Goal: Information Seeking & Learning: Learn about a topic

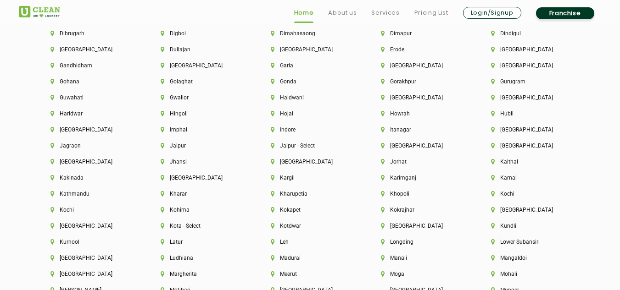
scroll to position [2386, 0]
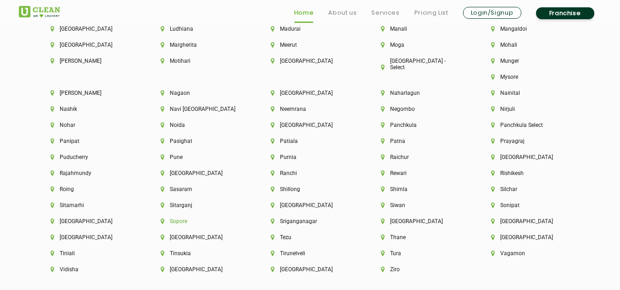
click at [239, 218] on li "Sopore" at bounding box center [200, 221] width 79 height 6
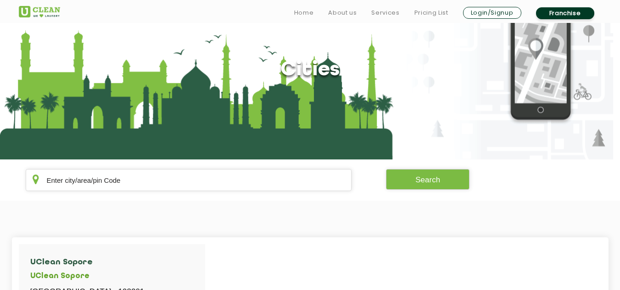
scroll to position [184, 0]
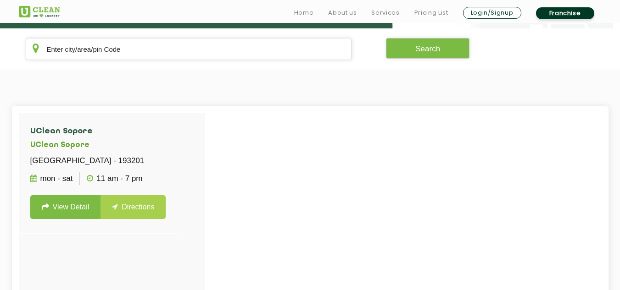
scroll to position [1584, 0]
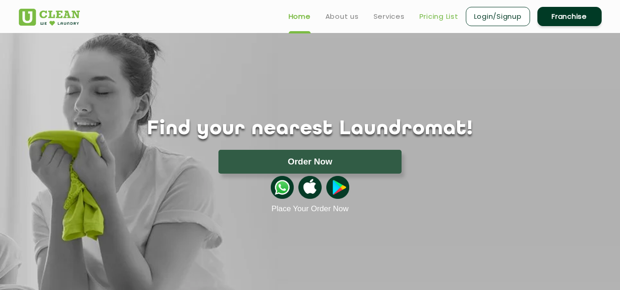
click at [447, 16] on link "Pricing List" at bounding box center [438, 16] width 39 height 11
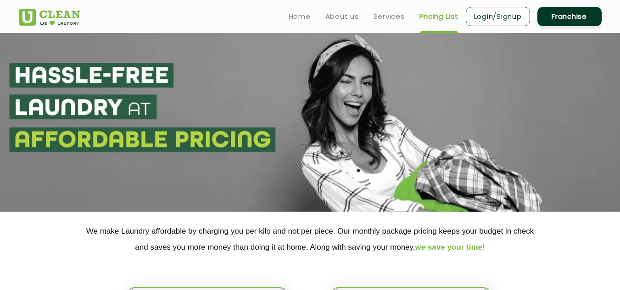
select select "0"
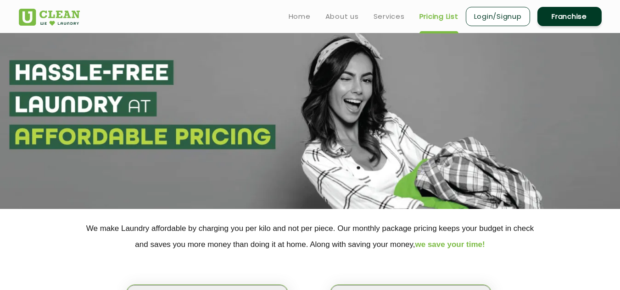
scroll to position [229, 0]
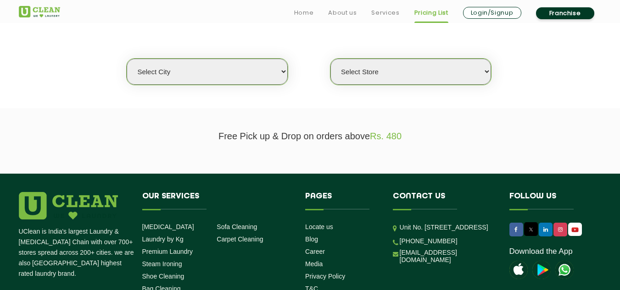
click at [228, 76] on select "Select city [GEOGRAPHIC_DATA] [GEOGRAPHIC_DATA] [GEOGRAPHIC_DATA] [GEOGRAPHIC_D…" at bounding box center [207, 72] width 161 height 26
click at [266, 45] on div "Select city [GEOGRAPHIC_DATA] [GEOGRAPHIC_DATA] [GEOGRAPHIC_DATA] [GEOGRAPHIC_D…" at bounding box center [310, 55] width 596 height 59
click at [372, 73] on select "Select Store" at bounding box center [410, 72] width 161 height 26
drag, startPoint x: 372, startPoint y: 72, endPoint x: 349, endPoint y: 76, distance: 23.2
click at [369, 74] on select "Select Store" at bounding box center [410, 72] width 161 height 26
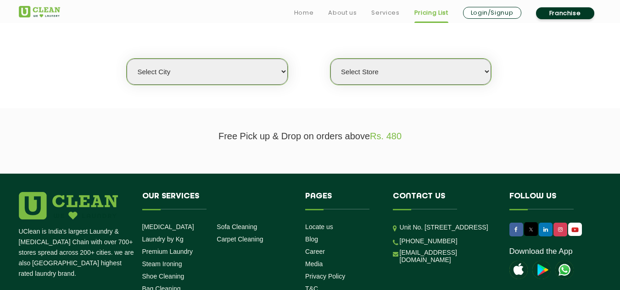
click at [29, 12] on img at bounding box center [39, 11] width 41 height 11
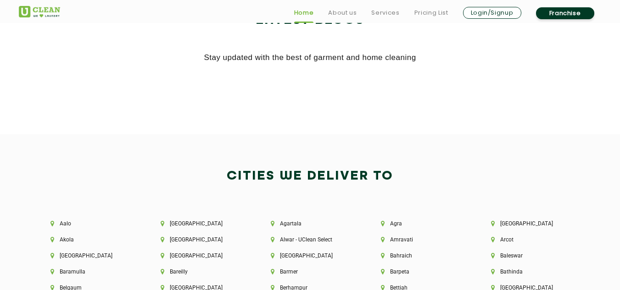
scroll to position [1881, 0]
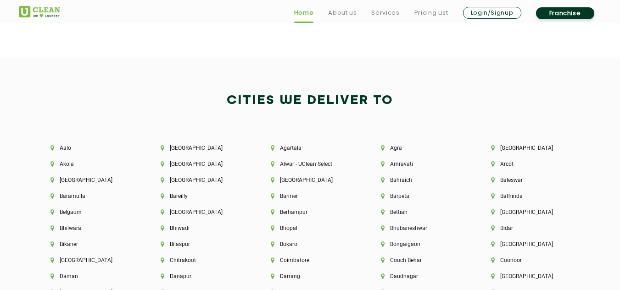
click at [32, 5] on link at bounding box center [39, 9] width 41 height 15
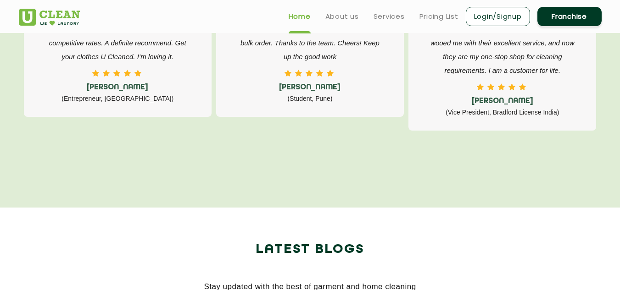
scroll to position [1468, 0]
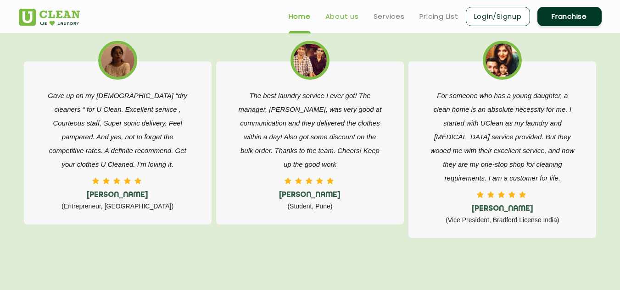
click at [333, 14] on link "About us" at bounding box center [341, 16] width 33 height 11
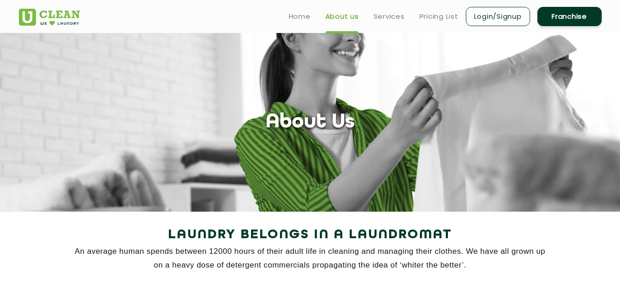
click at [406, 22] on ul "Home About us Services Pricing List Login/Signup Franchise" at bounding box center [441, 17] width 320 height 22
click at [385, 19] on link "Services" at bounding box center [388, 16] width 31 height 11
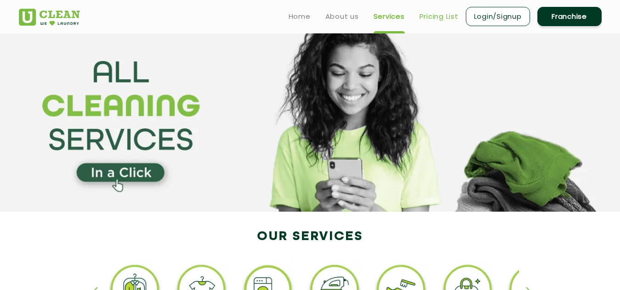
click at [445, 16] on link "Pricing List" at bounding box center [438, 16] width 39 height 11
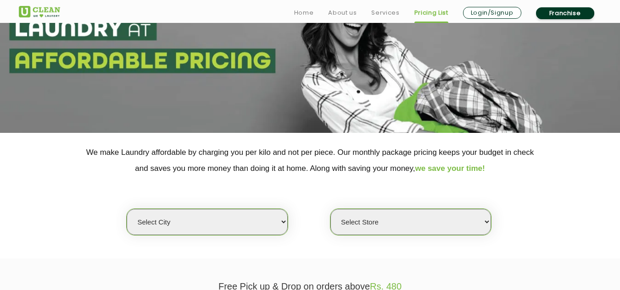
scroll to position [184, 0]
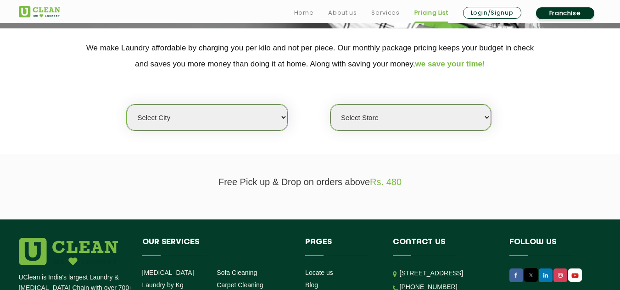
click at [245, 116] on select "Select city [GEOGRAPHIC_DATA] [GEOGRAPHIC_DATA] [GEOGRAPHIC_DATA] [GEOGRAPHIC_D…" at bounding box center [207, 118] width 161 height 26
select select "8"
click at [127, 105] on select "Select city [GEOGRAPHIC_DATA] [GEOGRAPHIC_DATA] [GEOGRAPHIC_DATA] [GEOGRAPHIC_D…" at bounding box center [207, 118] width 161 height 26
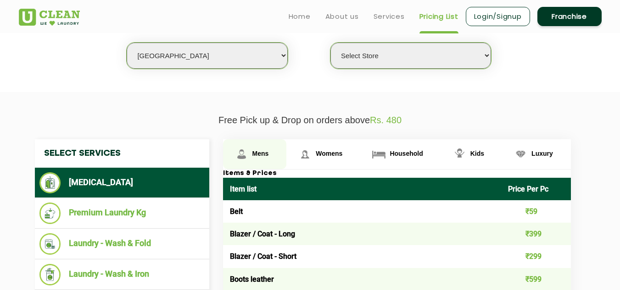
scroll to position [229, 0]
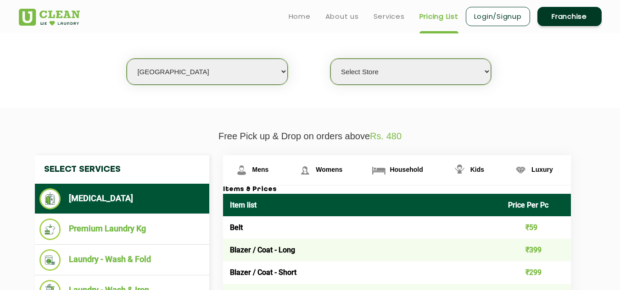
click at [344, 67] on select "Select Store [GEOGRAPHIC_DATA] [GEOGRAPHIC_DATA] [GEOGRAPHIC_DATA] [GEOGRAPHIC_…" at bounding box center [410, 72] width 161 height 26
select select "498"
click at [330, 59] on select "Select Store [GEOGRAPHIC_DATA] [GEOGRAPHIC_DATA] [GEOGRAPHIC_DATA] [GEOGRAPHIC_…" at bounding box center [410, 72] width 161 height 26
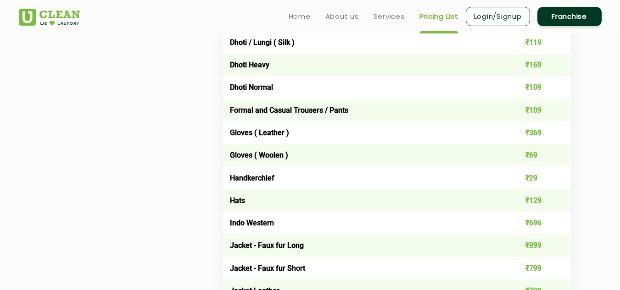
scroll to position [275, 0]
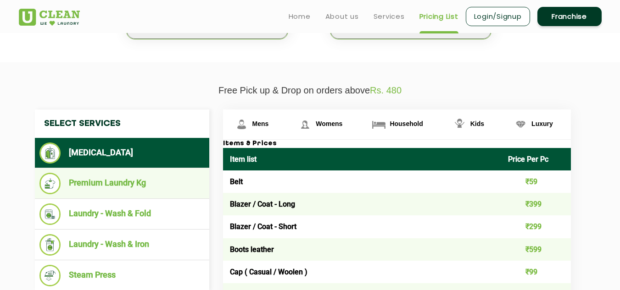
click at [108, 184] on li "Premium Laundry Kg" at bounding box center [121, 184] width 165 height 22
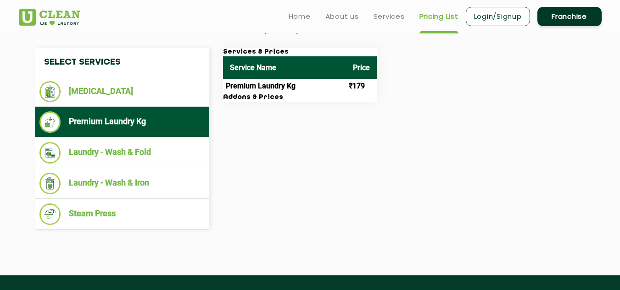
scroll to position [321, 0]
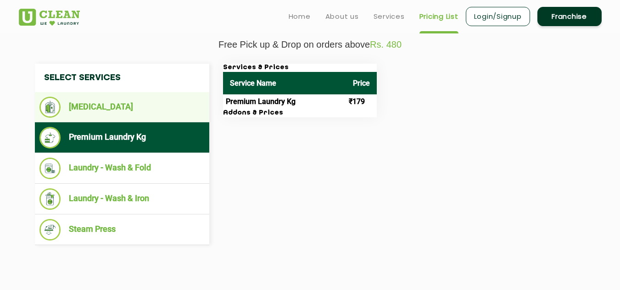
click at [128, 101] on li "[MEDICAL_DATA]" at bounding box center [121, 107] width 165 height 21
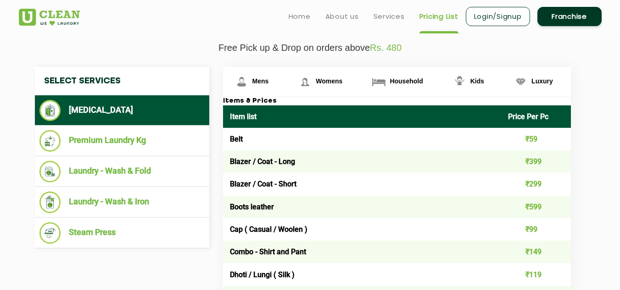
scroll to position [312, 0]
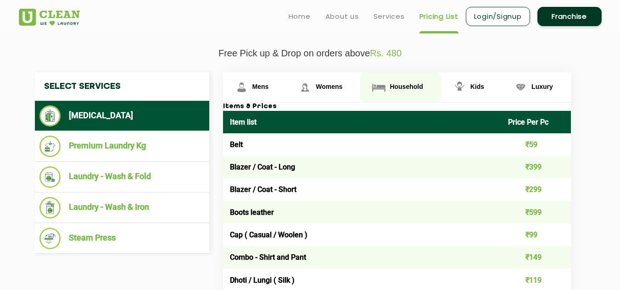
click at [403, 87] on span "Household" at bounding box center [405, 86] width 33 height 7
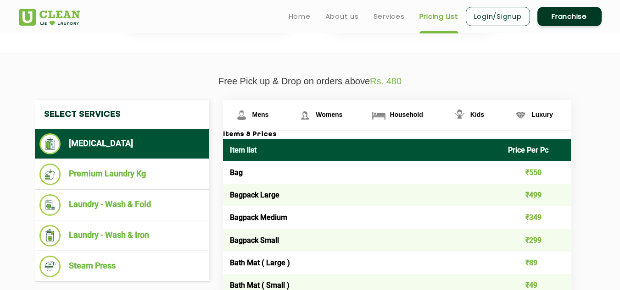
scroll to position [267, 0]
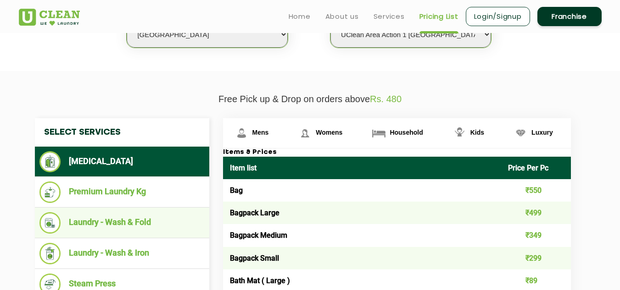
click at [95, 213] on li "Laundry - Wash & Fold" at bounding box center [121, 223] width 165 height 22
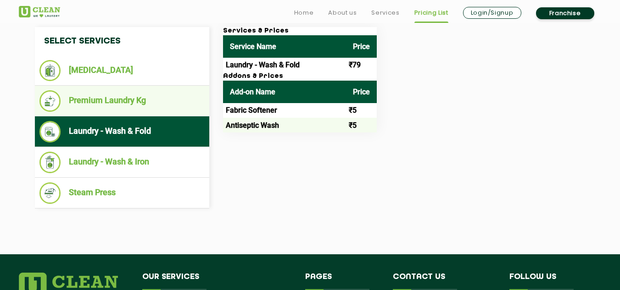
scroll to position [358, 0]
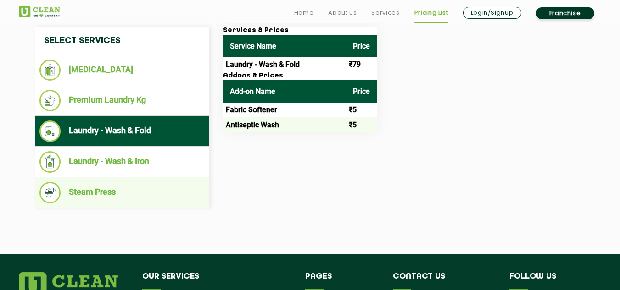
click at [108, 193] on li "Steam Press" at bounding box center [121, 193] width 165 height 22
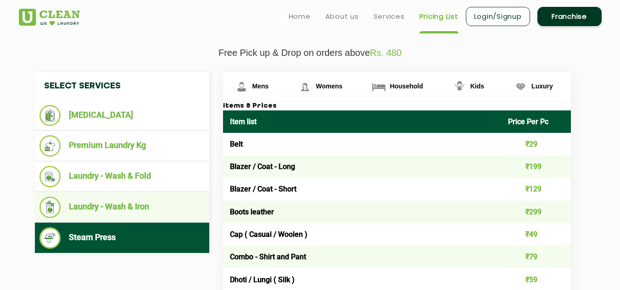
scroll to position [312, 0]
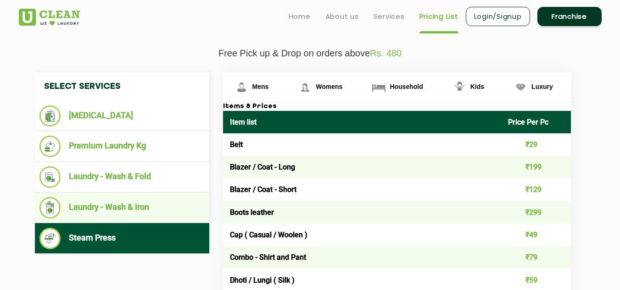
click at [110, 206] on li "Laundry - Wash & Iron" at bounding box center [121, 208] width 165 height 22
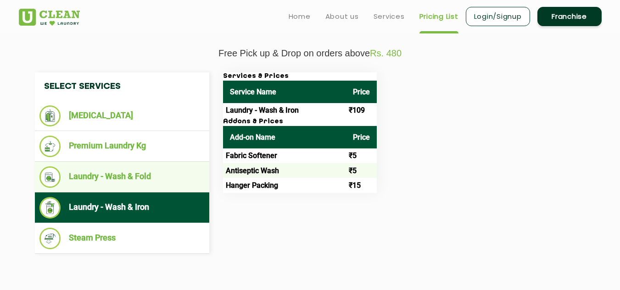
click at [114, 180] on li "Laundry - Wash & Fold" at bounding box center [121, 178] width 165 height 22
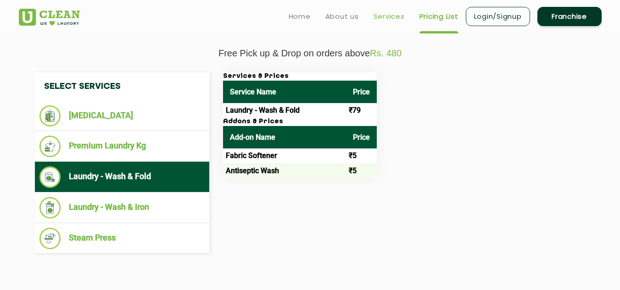
click at [394, 17] on link "Services" at bounding box center [388, 16] width 31 height 11
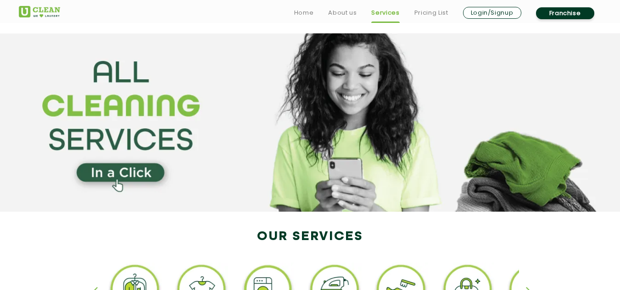
scroll to position [184, 0]
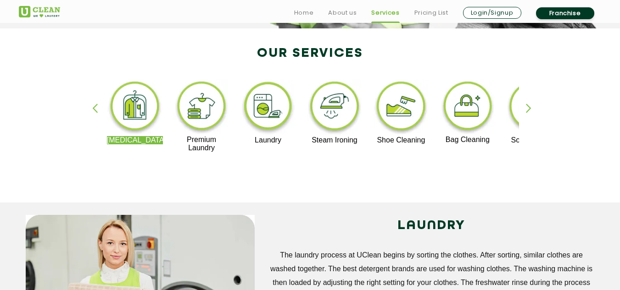
click at [393, 110] on img at bounding box center [401, 107] width 56 height 57
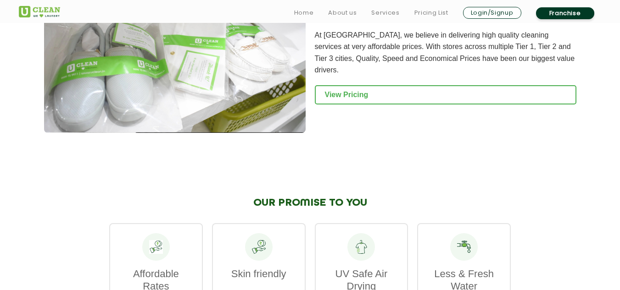
scroll to position [1009, 0]
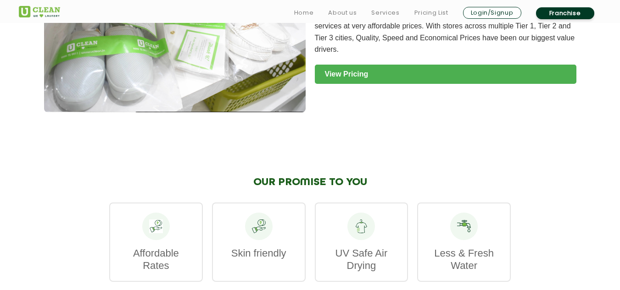
click at [384, 73] on link "View Pricing" at bounding box center [446, 74] width 262 height 19
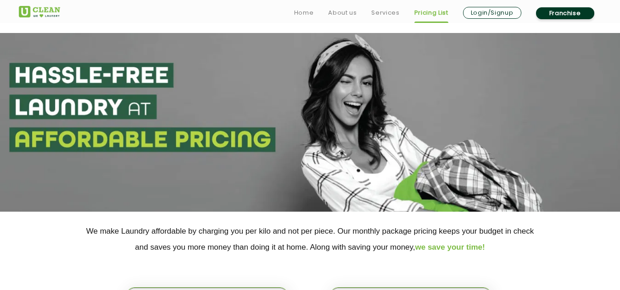
scroll to position [184, 0]
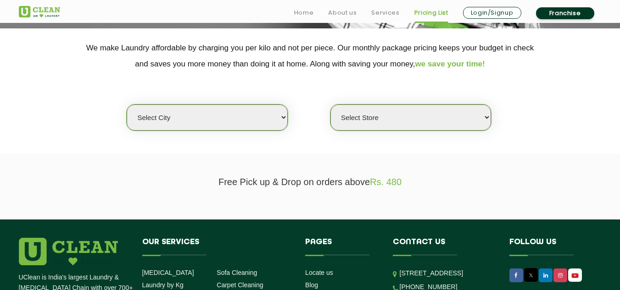
click at [253, 113] on select "Select city [GEOGRAPHIC_DATA] [GEOGRAPHIC_DATA] [GEOGRAPHIC_DATA] [GEOGRAPHIC_D…" at bounding box center [207, 118] width 161 height 26
select select "8"
click at [127, 105] on select "Select city [GEOGRAPHIC_DATA] [GEOGRAPHIC_DATA] [GEOGRAPHIC_DATA] [GEOGRAPHIC_D…" at bounding box center [207, 118] width 161 height 26
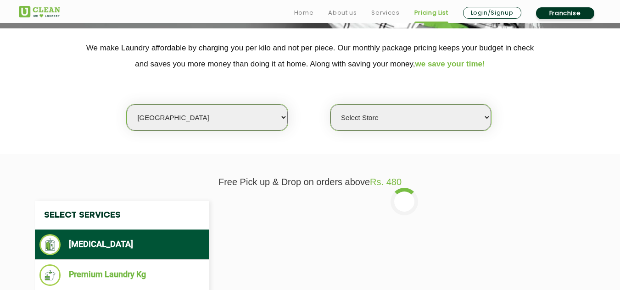
click at [402, 103] on div "Select city [GEOGRAPHIC_DATA] [GEOGRAPHIC_DATA] [GEOGRAPHIC_DATA] [GEOGRAPHIC_D…" at bounding box center [310, 101] width 596 height 59
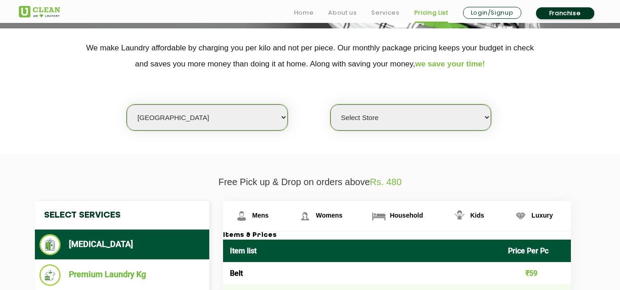
click at [385, 120] on select "Select Store [GEOGRAPHIC_DATA] [GEOGRAPHIC_DATA] [GEOGRAPHIC_DATA] [GEOGRAPHIC_…" at bounding box center [410, 118] width 161 height 26
select select "498"
click at [330, 105] on select "Select Store [GEOGRAPHIC_DATA] [GEOGRAPHIC_DATA] [GEOGRAPHIC_DATA] [GEOGRAPHIC_…" at bounding box center [410, 118] width 161 height 26
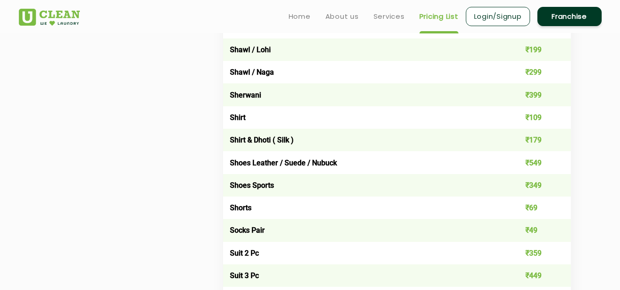
scroll to position [1285, 0]
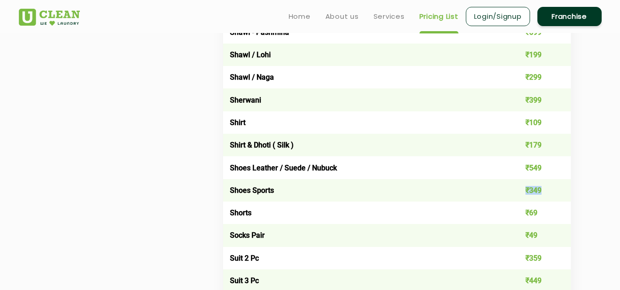
drag, startPoint x: 507, startPoint y: 152, endPoint x: 531, endPoint y: 151, distance: 23.4
click at [530, 179] on td "₹349" at bounding box center [536, 190] width 70 height 22
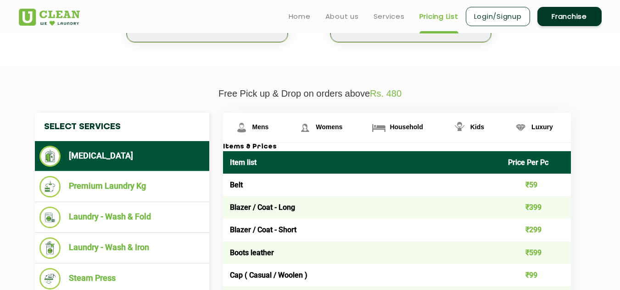
scroll to position [184, 0]
